Goal: Task Accomplishment & Management: Manage account settings

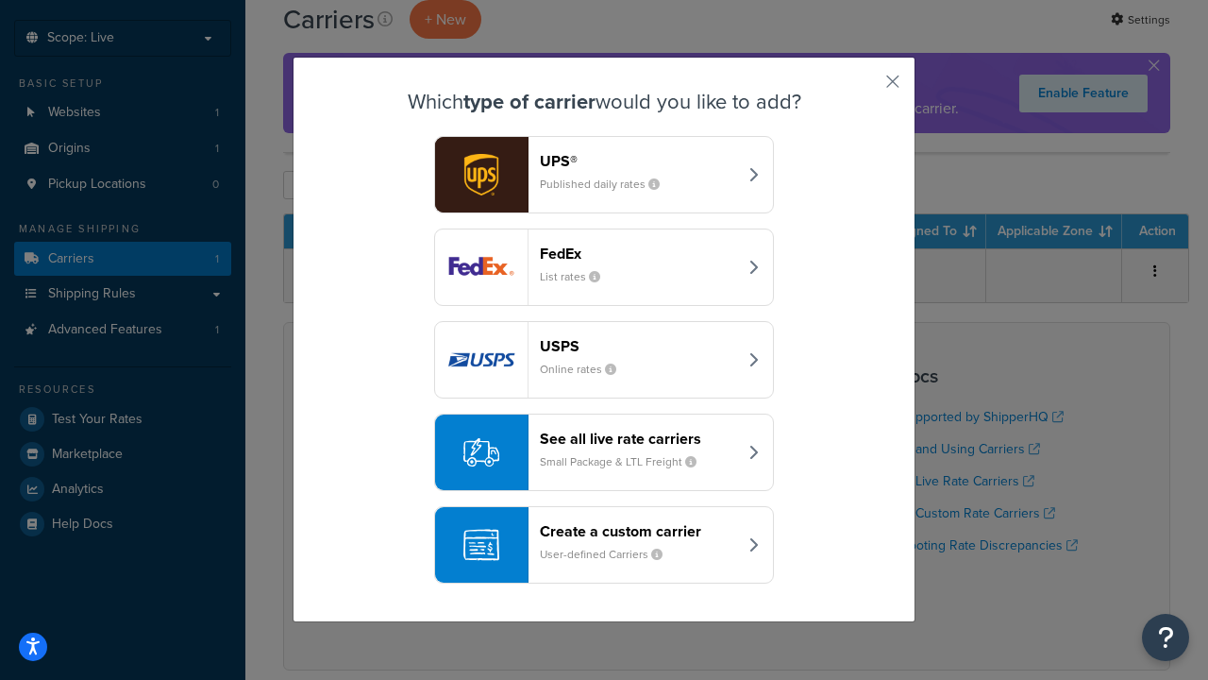
click at [604, 267] on div "FedEx List rates" at bounding box center [638, 267] width 197 height 45
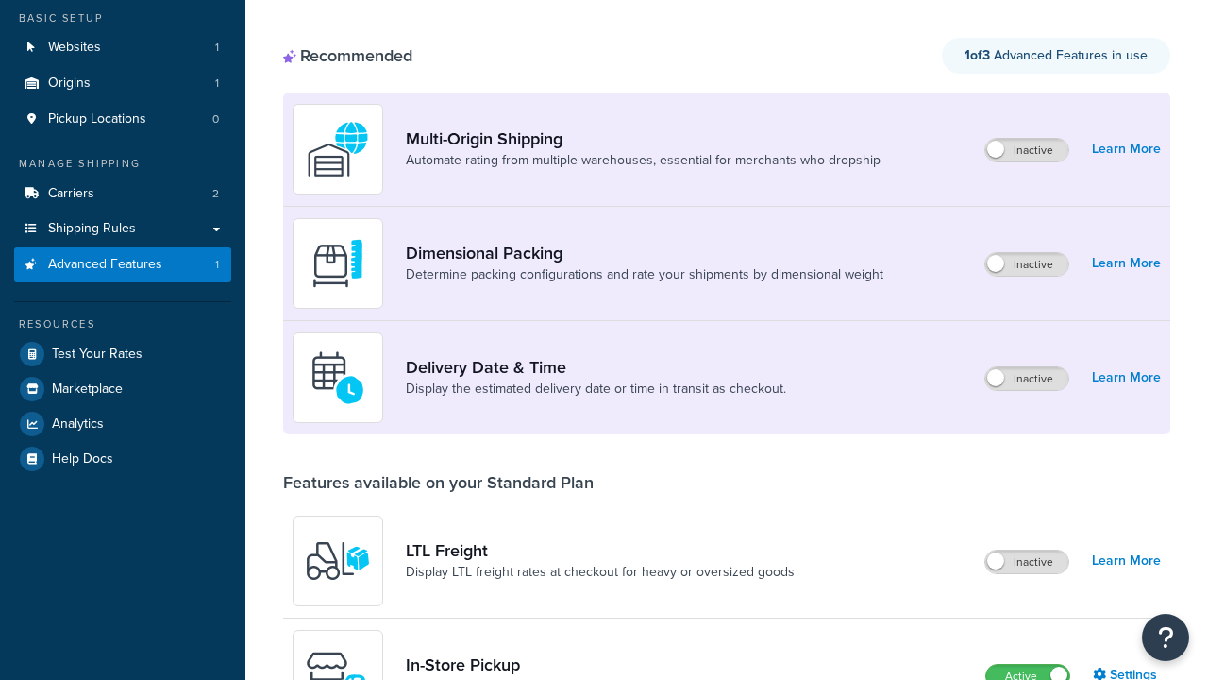
click at [1028, 665] on label "Active" at bounding box center [1028, 676] width 83 height 23
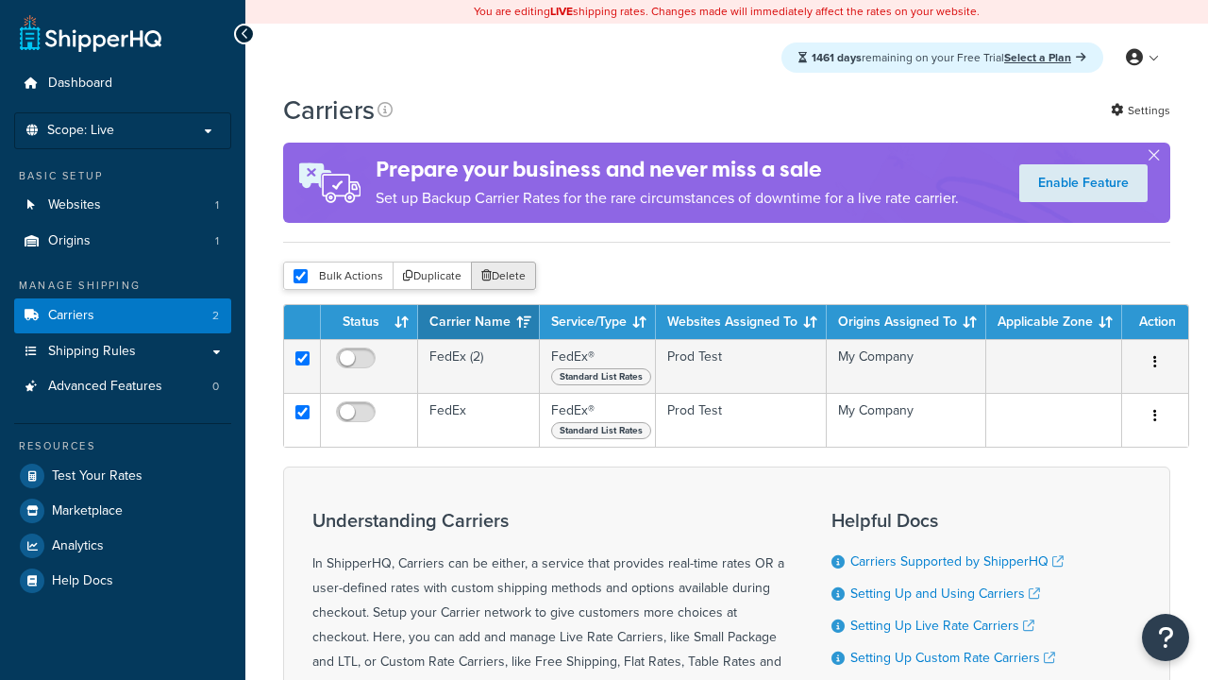
click at [502, 278] on button "Delete" at bounding box center [503, 276] width 65 height 28
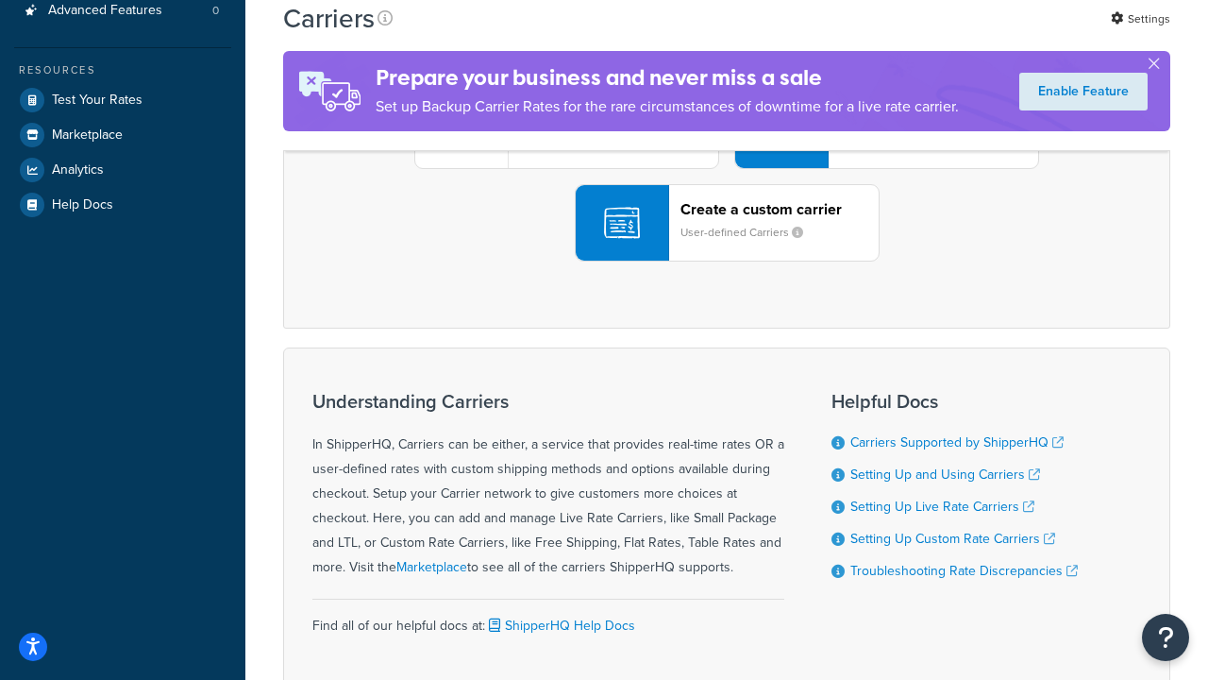
click at [727, 262] on div "UPS® Published daily rates FedEx List rates USPS Online rates See all live rate…" at bounding box center [727, 130] width 848 height 262
click at [727, 245] on div "Create a custom carrier User-defined Carriers" at bounding box center [780, 222] width 198 height 45
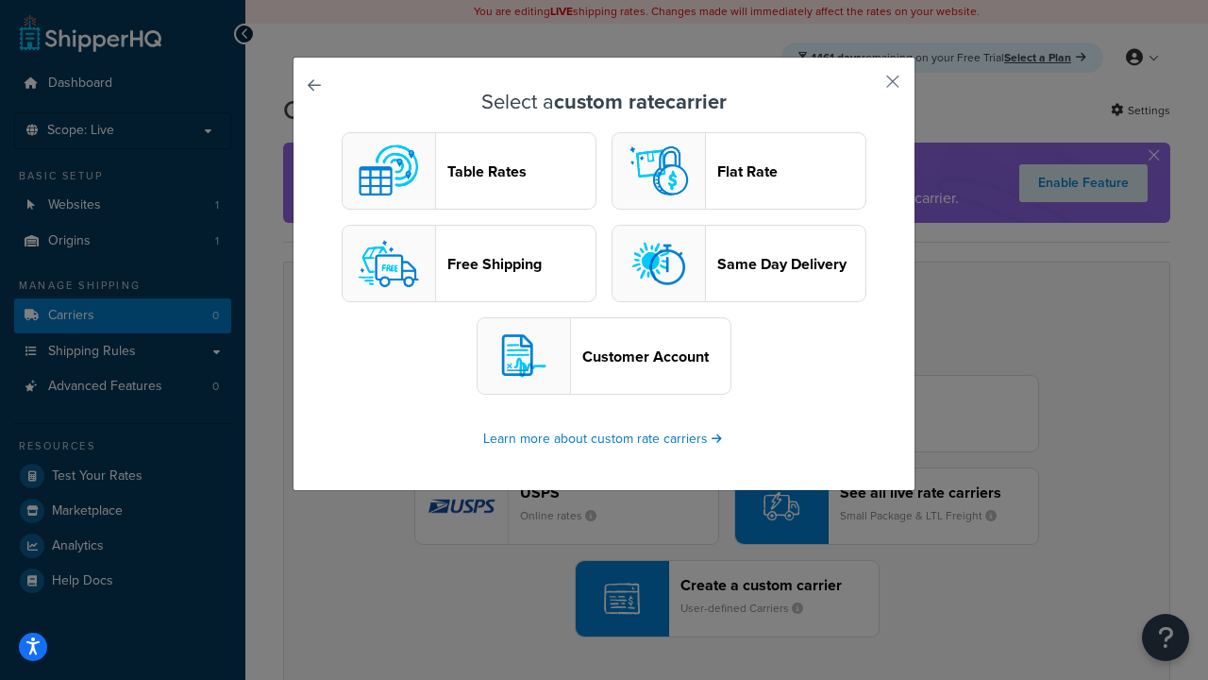
click at [469, 171] on header "Table Rates" at bounding box center [522, 171] width 148 height 18
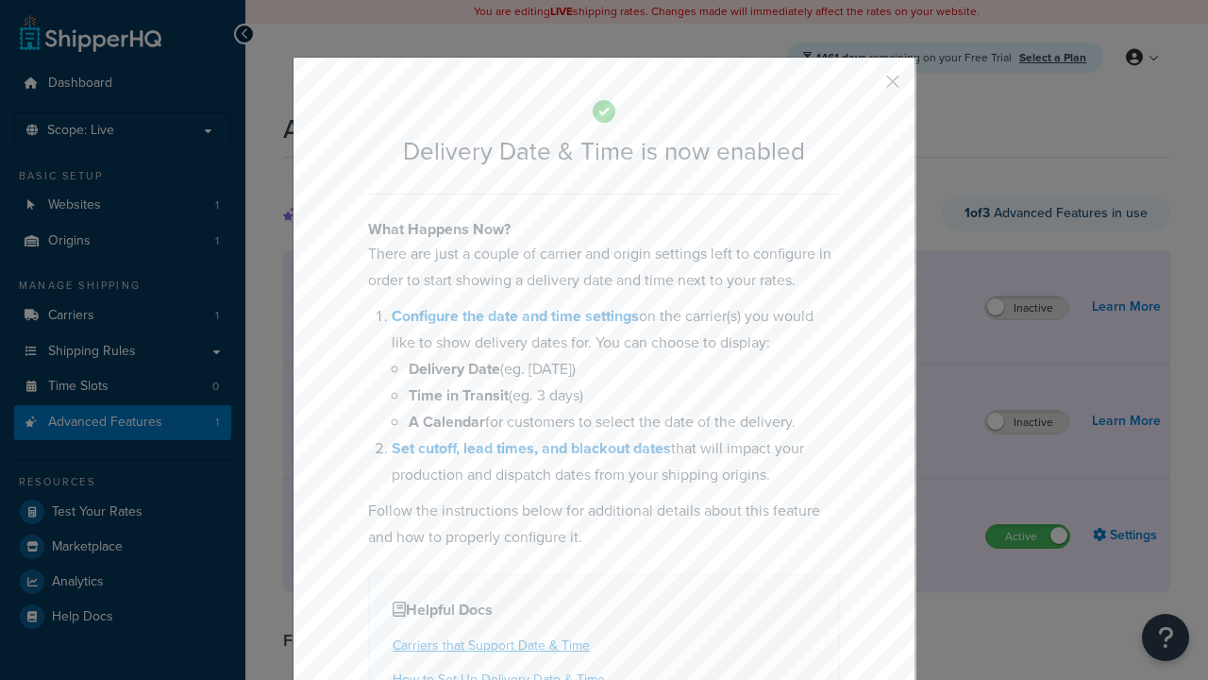
click at [865, 88] on button "button" at bounding box center [865, 88] width 5 height 5
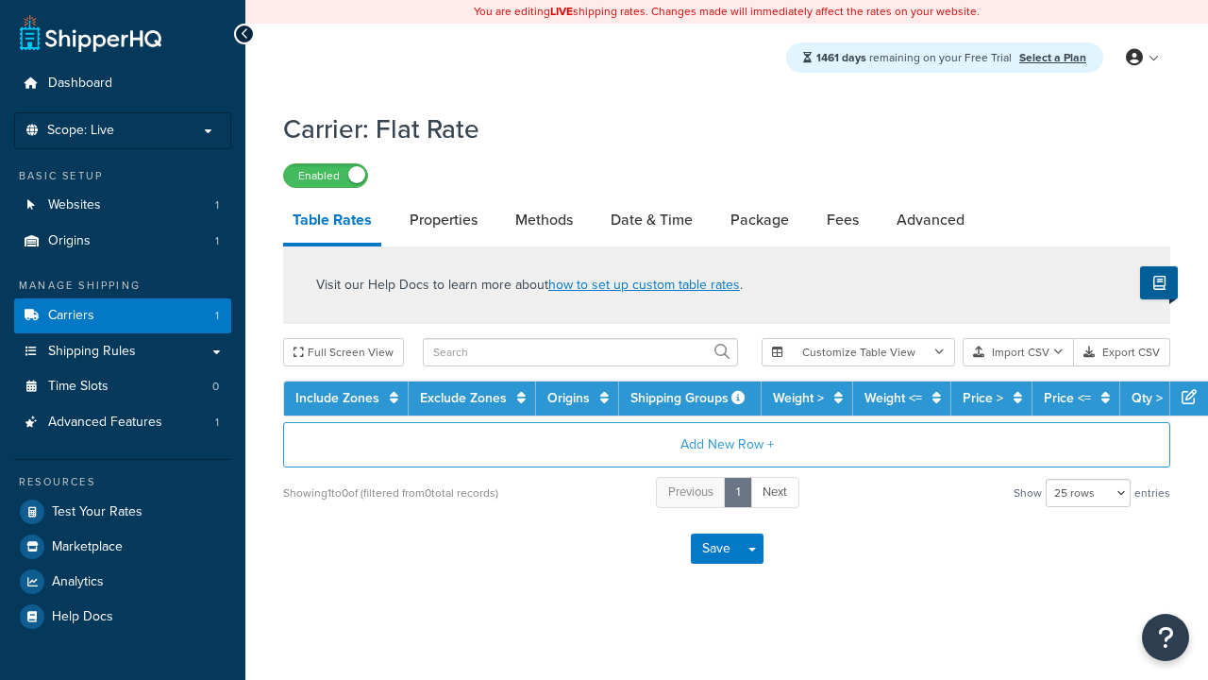
select select "25"
click at [652, 222] on link "Date & Time" at bounding box center [651, 219] width 101 height 45
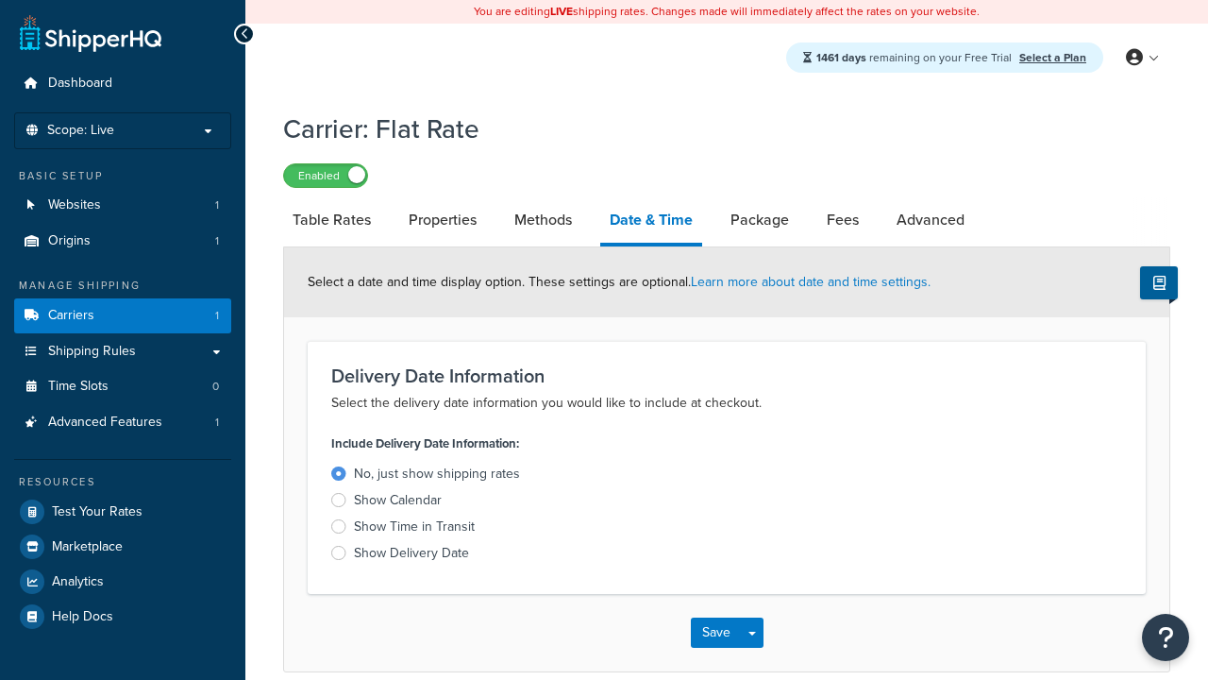
click at [397, 503] on div "Show Calendar" at bounding box center [398, 500] width 88 height 19
click at [0, 0] on input "Show Calendar" at bounding box center [0, 0] width 0 height 0
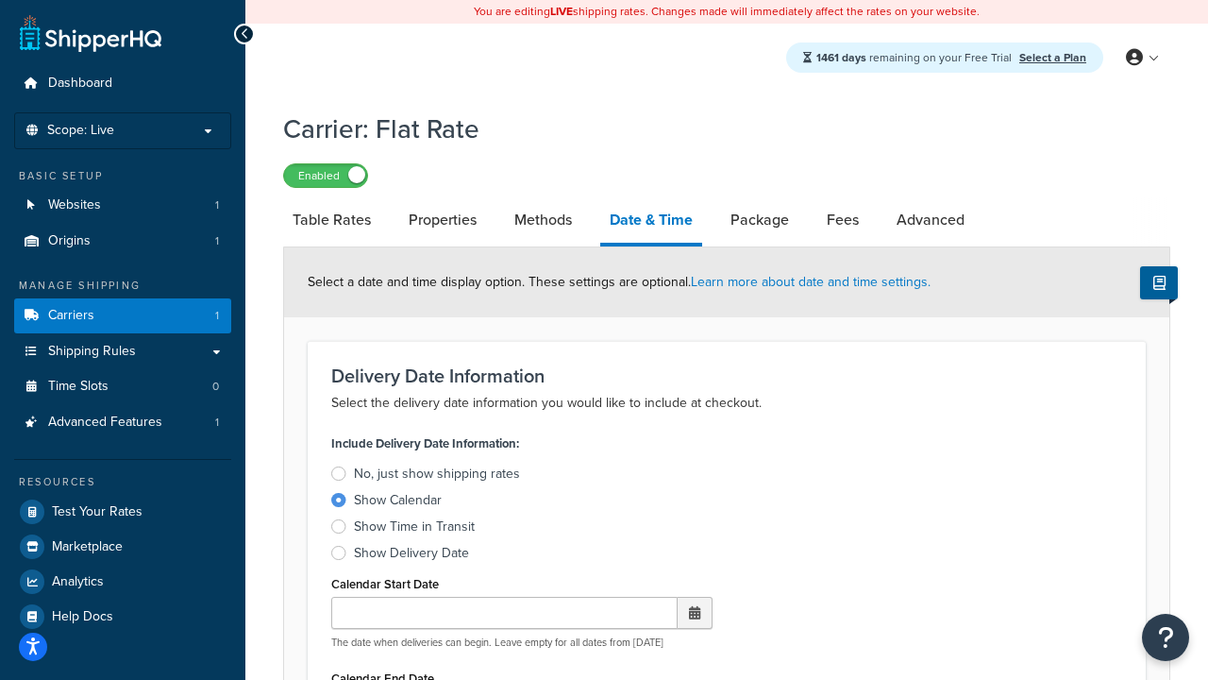
click at [397, 503] on div "Show Calendar" at bounding box center [398, 500] width 88 height 19
click at [0, 0] on input "Show Calendar" at bounding box center [0, 0] width 0 height 0
type input "07/29/2025"
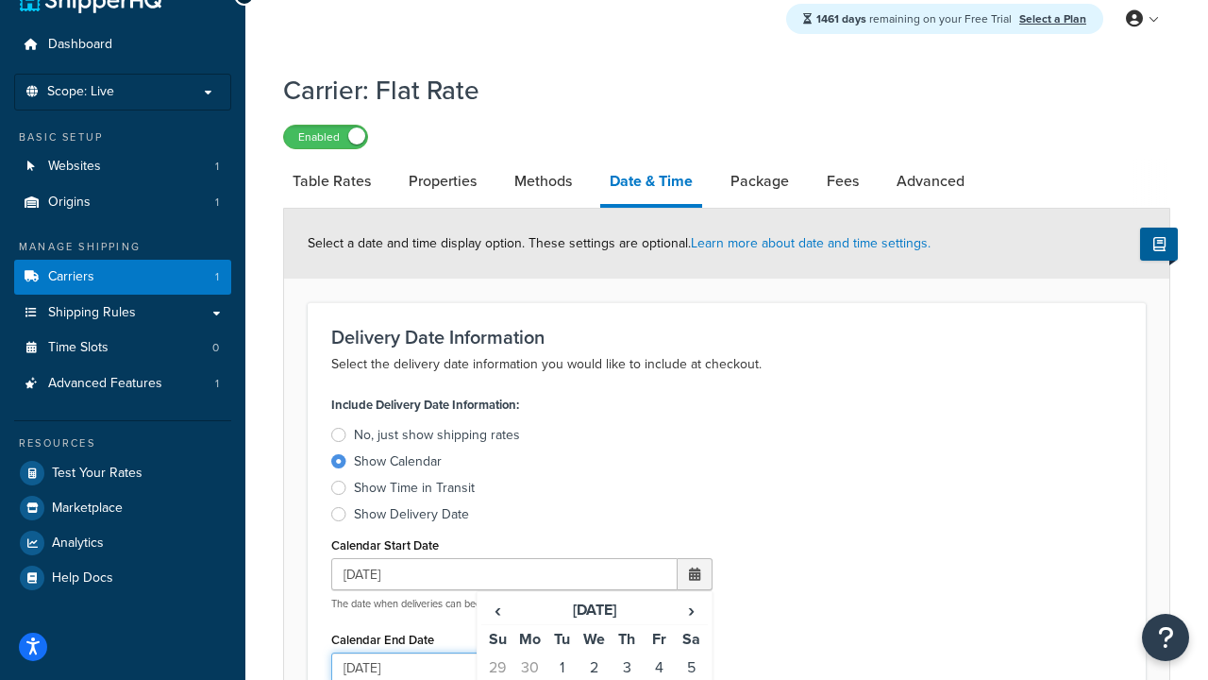
type input "07/29/2026"
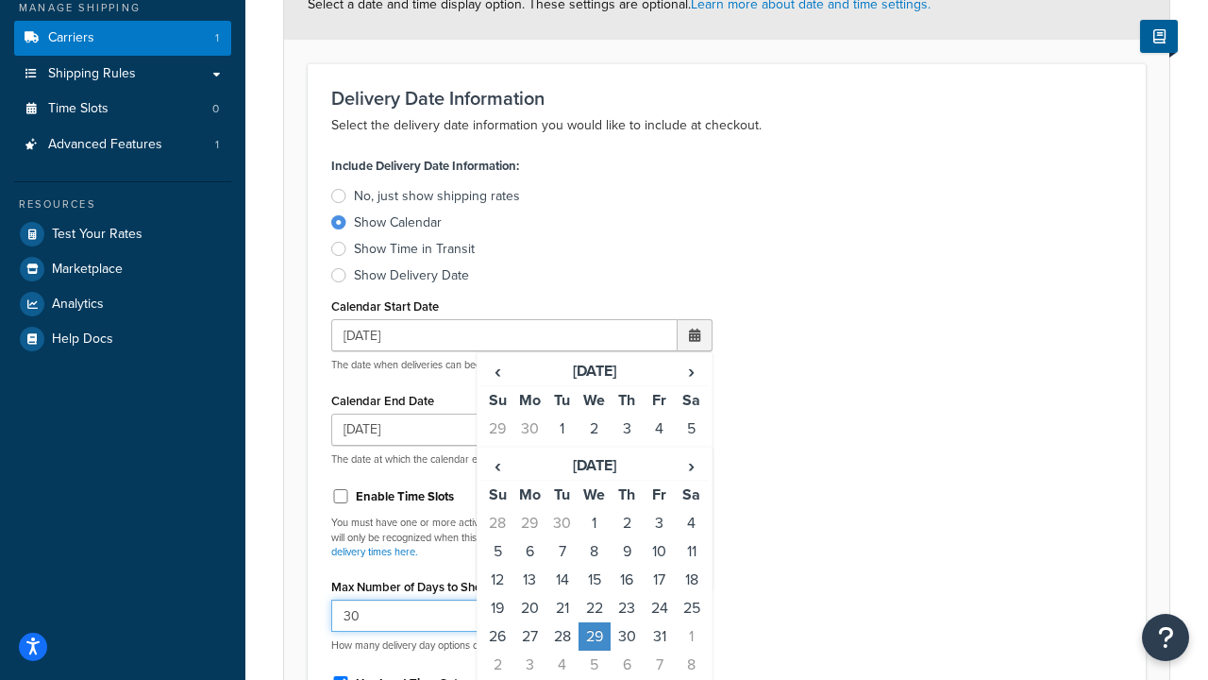
type input "30"
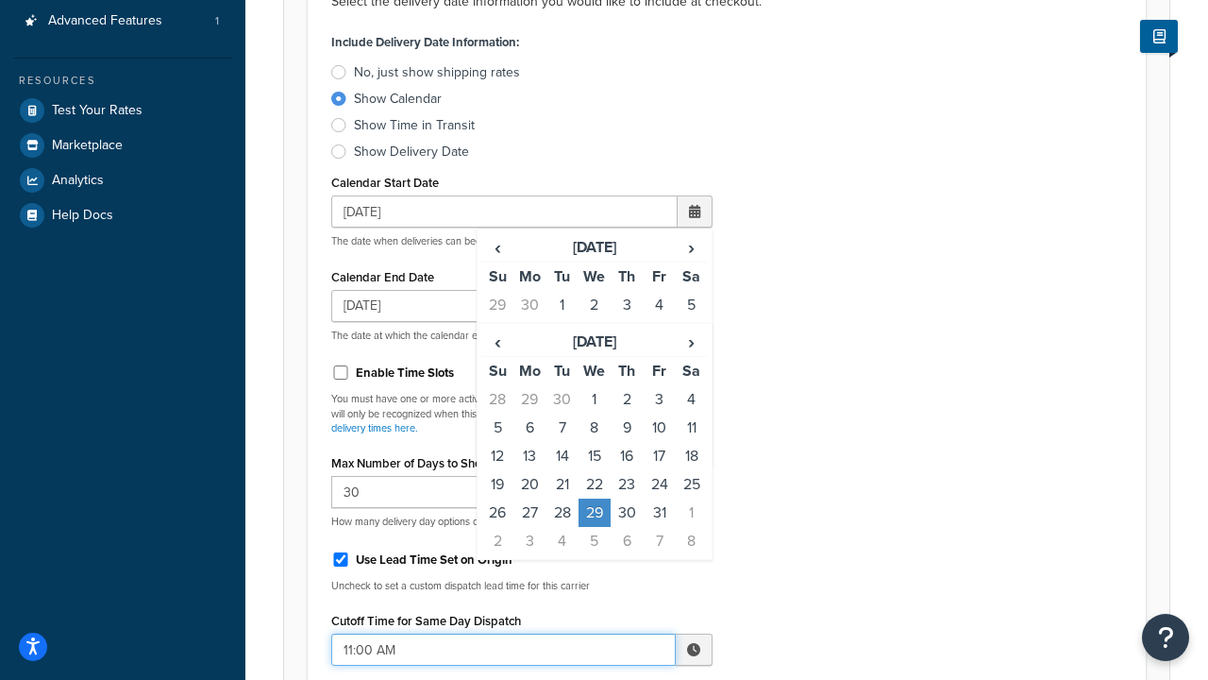
type input "11:00 AM"
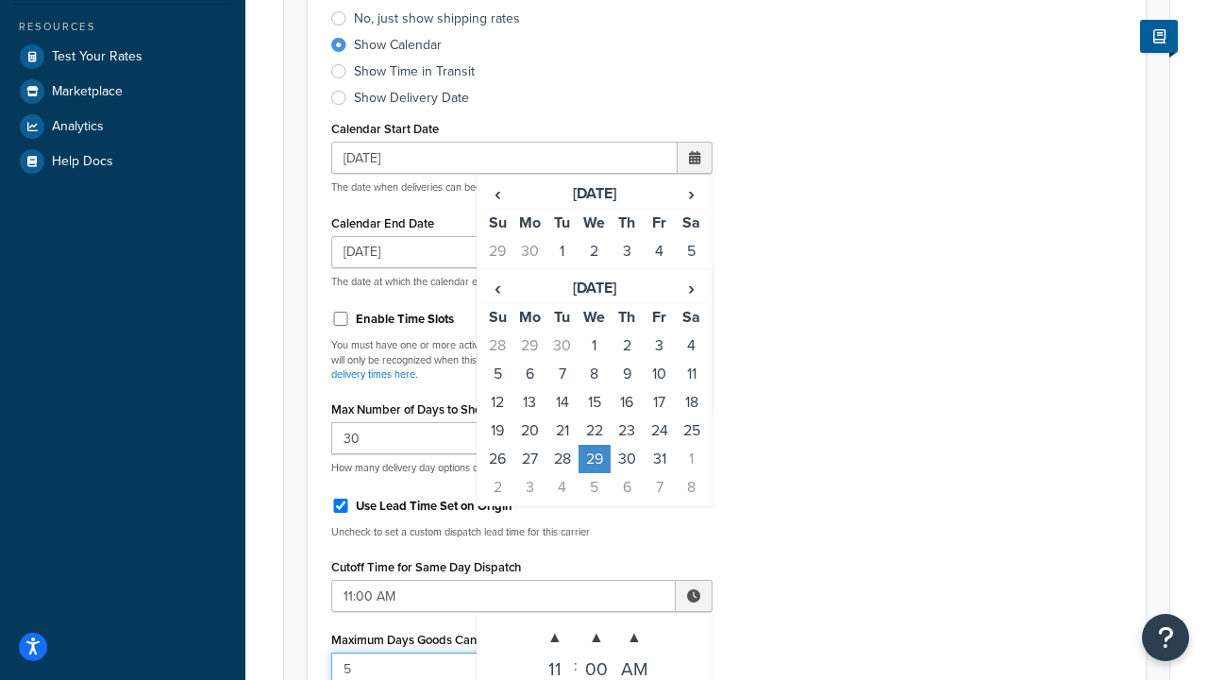
type input "5"
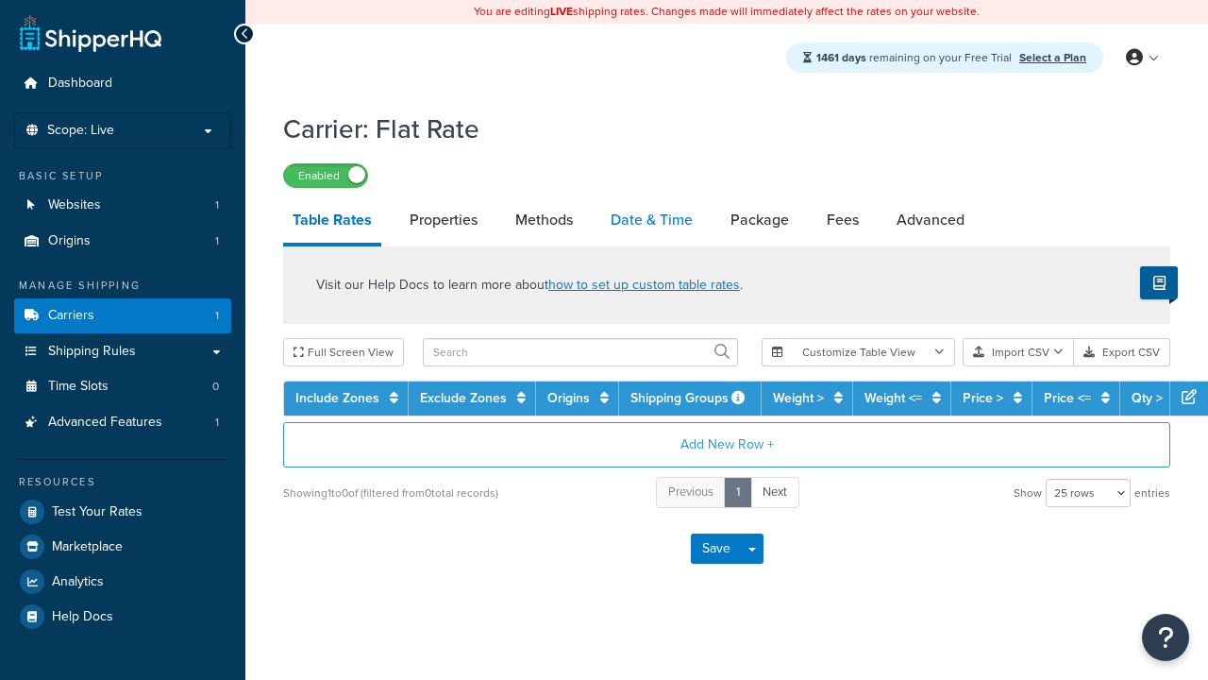
click at [652, 222] on link "Date & Time" at bounding box center [651, 219] width 101 height 45
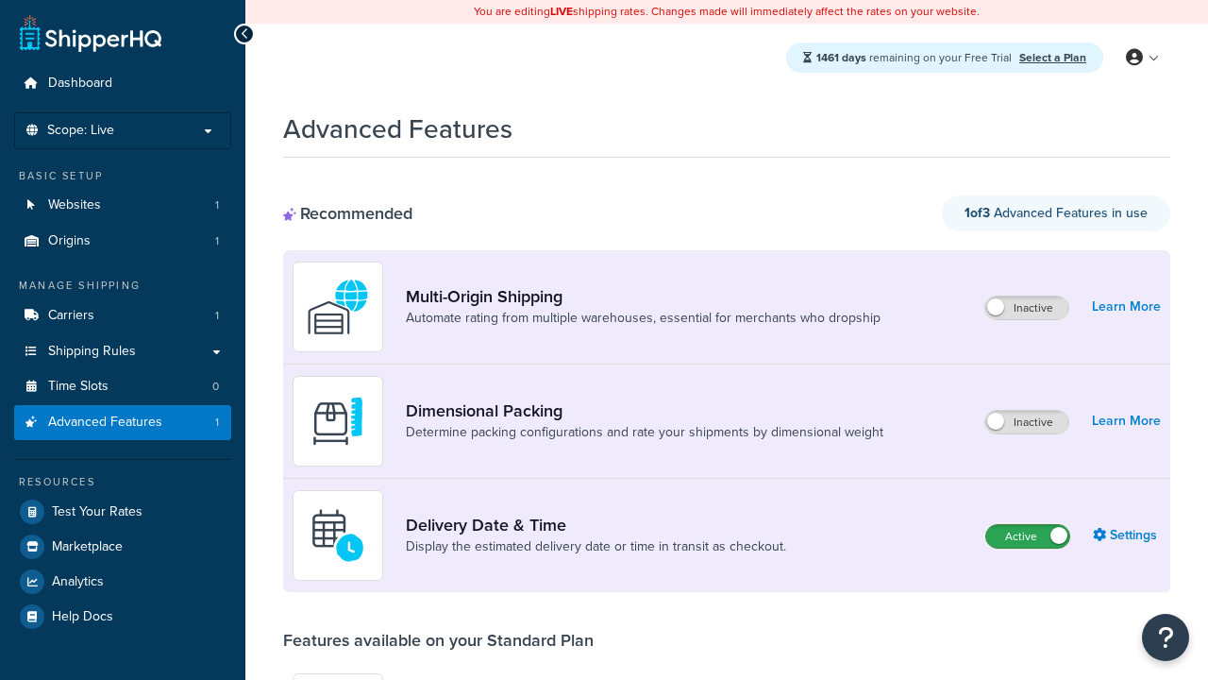
click at [1028, 537] on label "Active" at bounding box center [1028, 536] width 83 height 23
